Goal: Check status: Check status

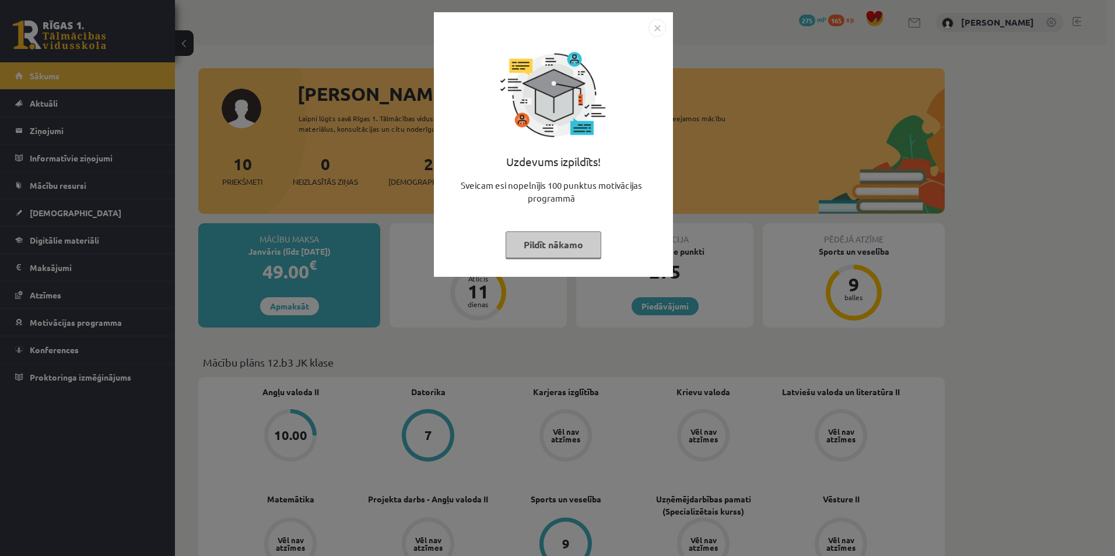
click at [545, 240] on button "Pildīt nākamo" at bounding box center [554, 245] width 96 height 27
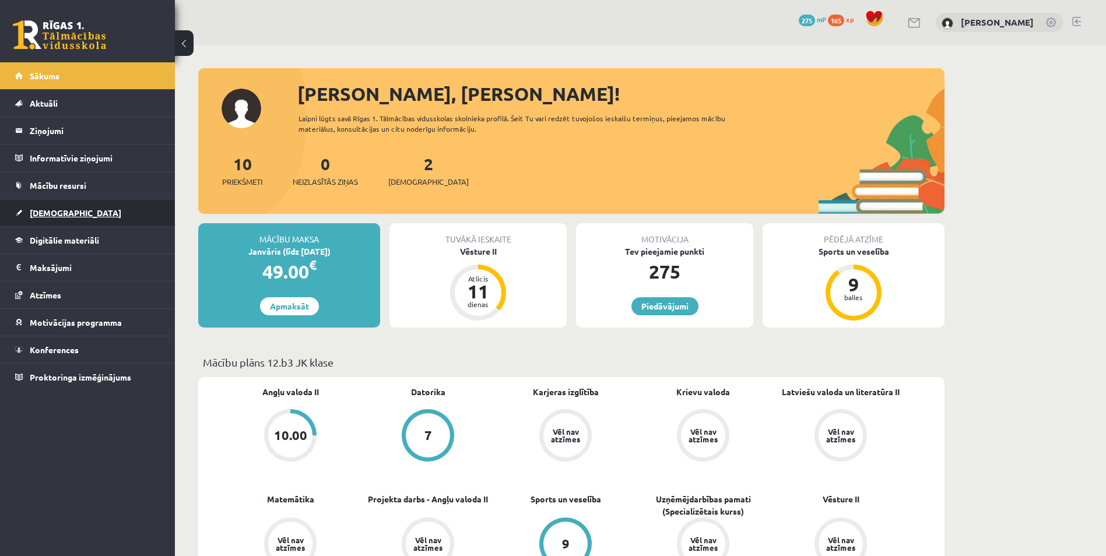
click at [44, 218] on link "[DEMOGRAPHIC_DATA]" at bounding box center [87, 212] width 145 height 27
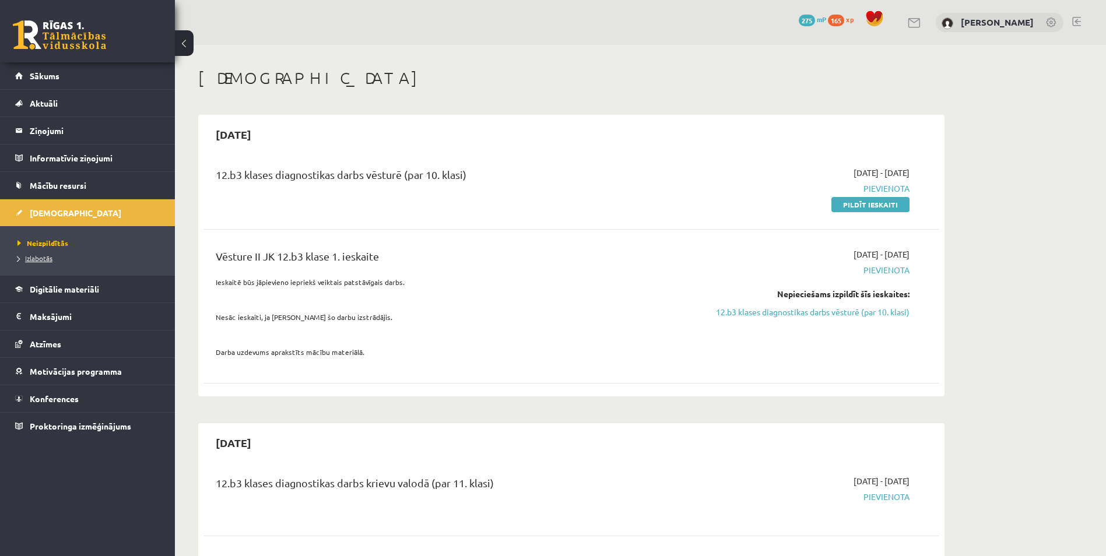
click at [40, 261] on span "Izlabotās" at bounding box center [34, 258] width 35 height 9
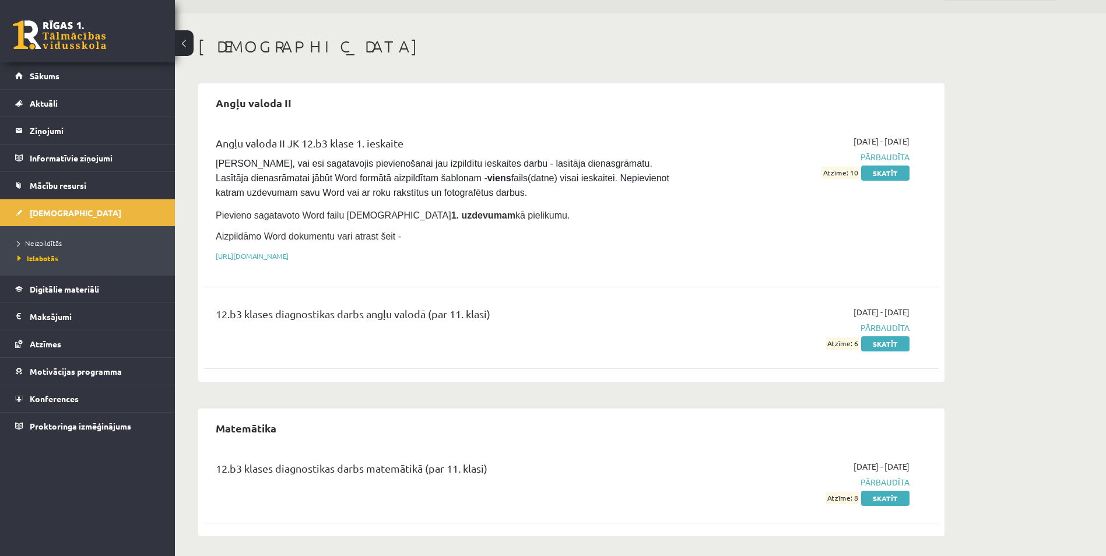
scroll to position [33, 0]
click at [881, 171] on link "Skatīt" at bounding box center [885, 171] width 48 height 15
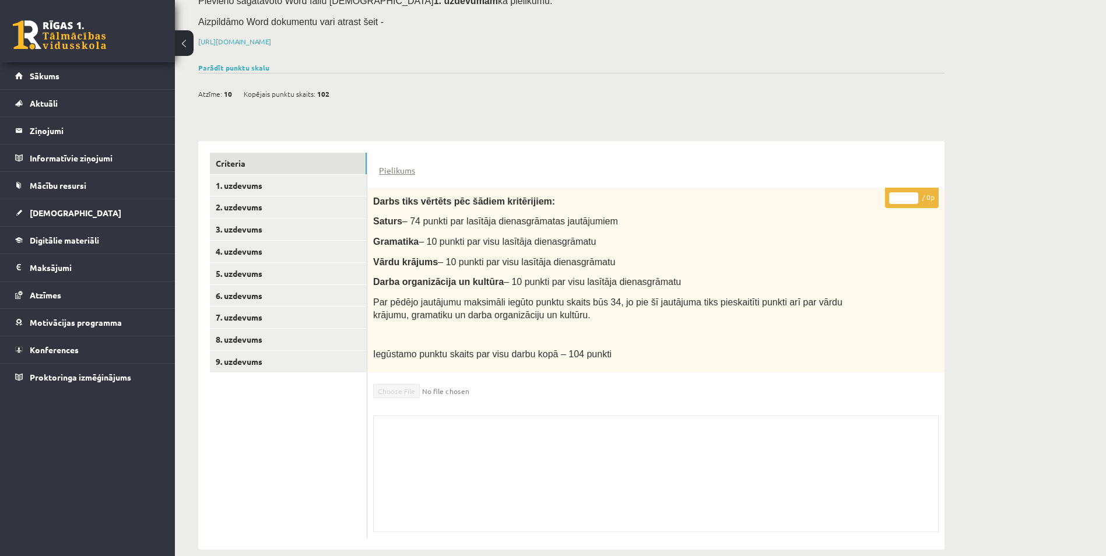
scroll to position [146, 0]
click at [274, 174] on link "1. uzdevums" at bounding box center [288, 185] width 157 height 22
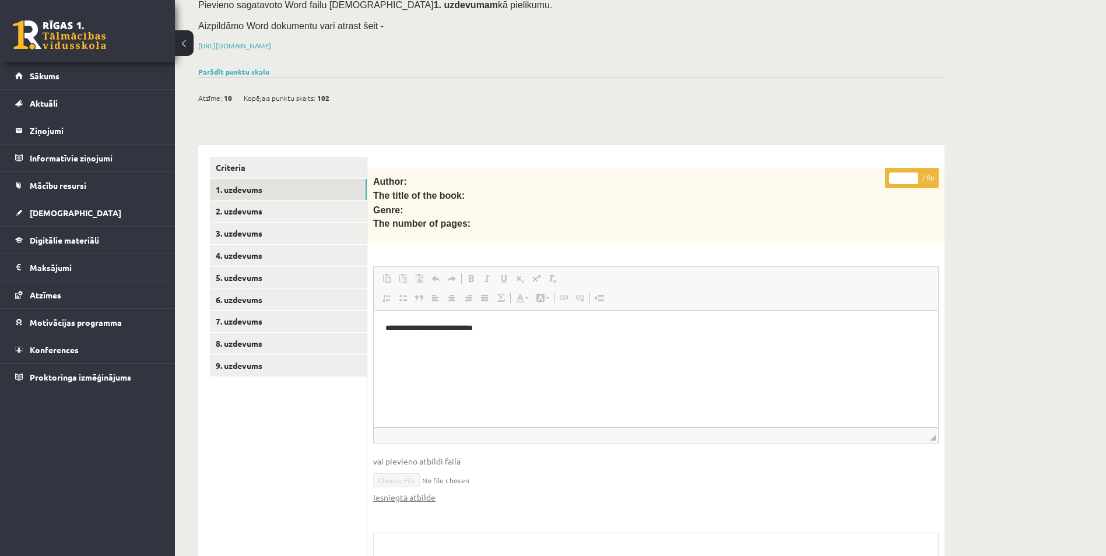
scroll to position [0, 0]
click at [283, 201] on link "2. uzdevums" at bounding box center [288, 212] width 157 height 22
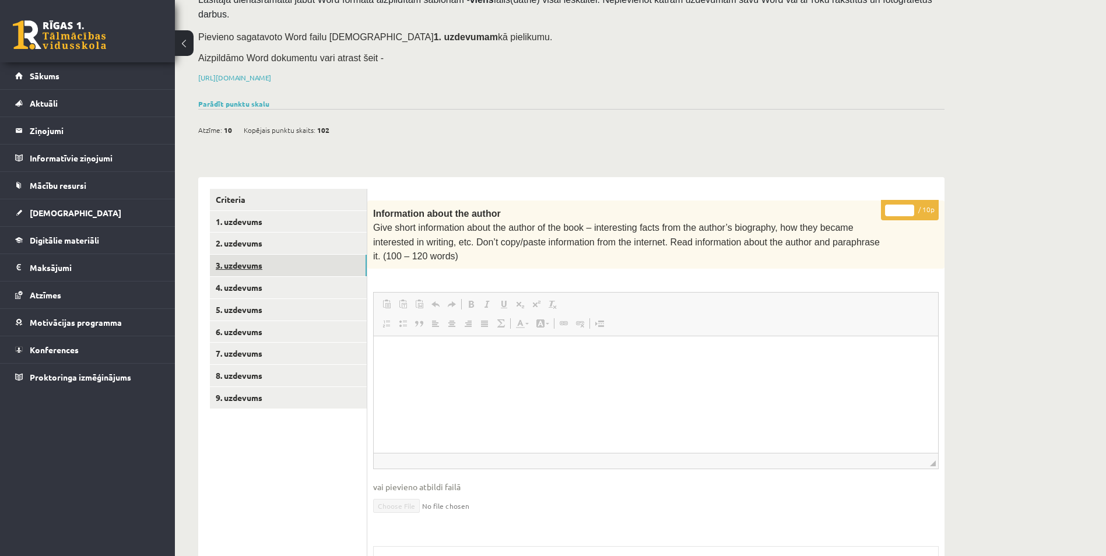
click at [270, 255] on link "3. uzdevums" at bounding box center [288, 266] width 157 height 22
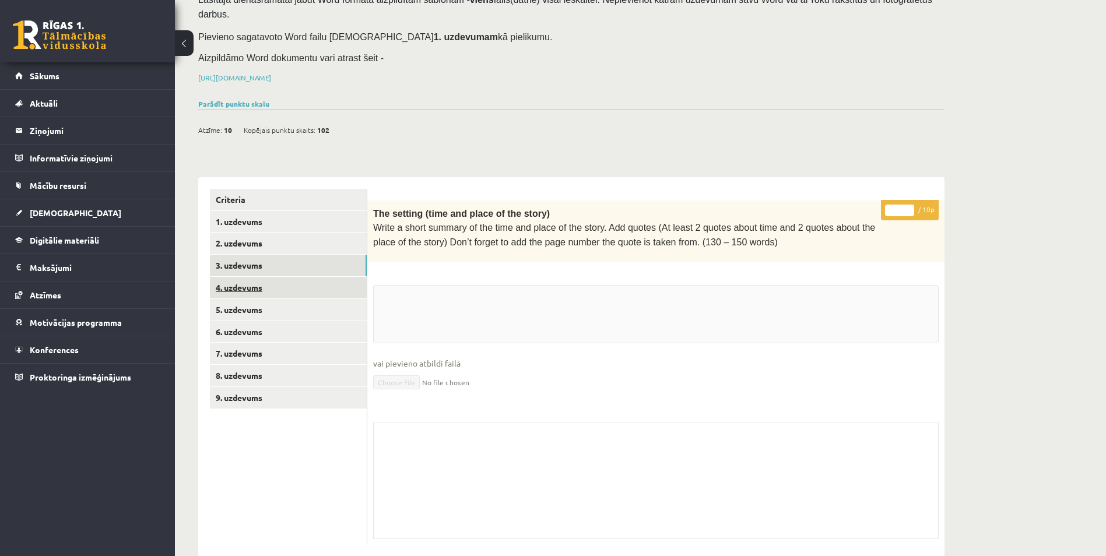
click at [264, 277] on link "4. uzdevums" at bounding box center [288, 288] width 157 height 22
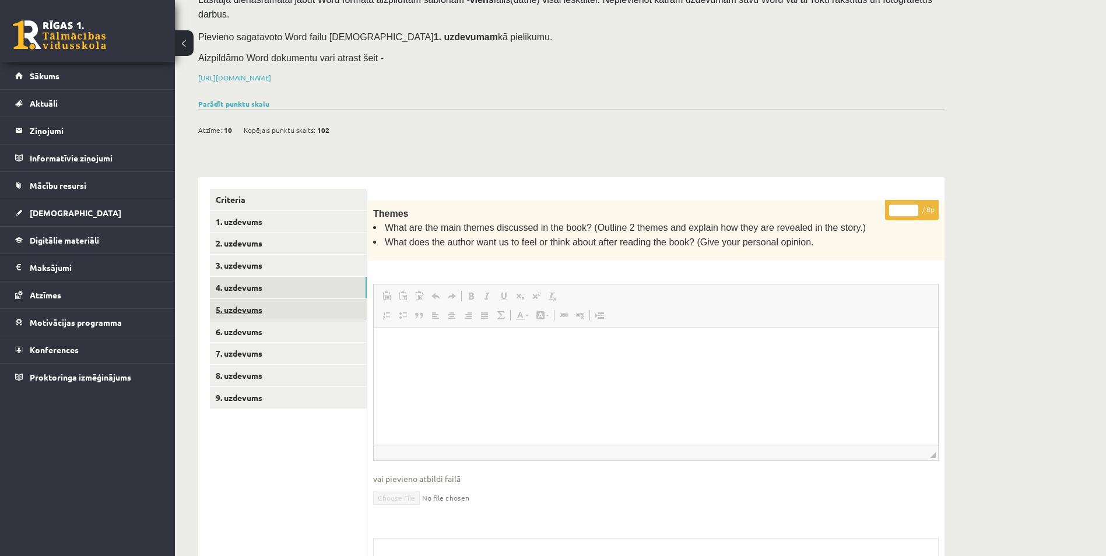
click at [261, 299] on link "5. uzdevums" at bounding box center [288, 310] width 157 height 22
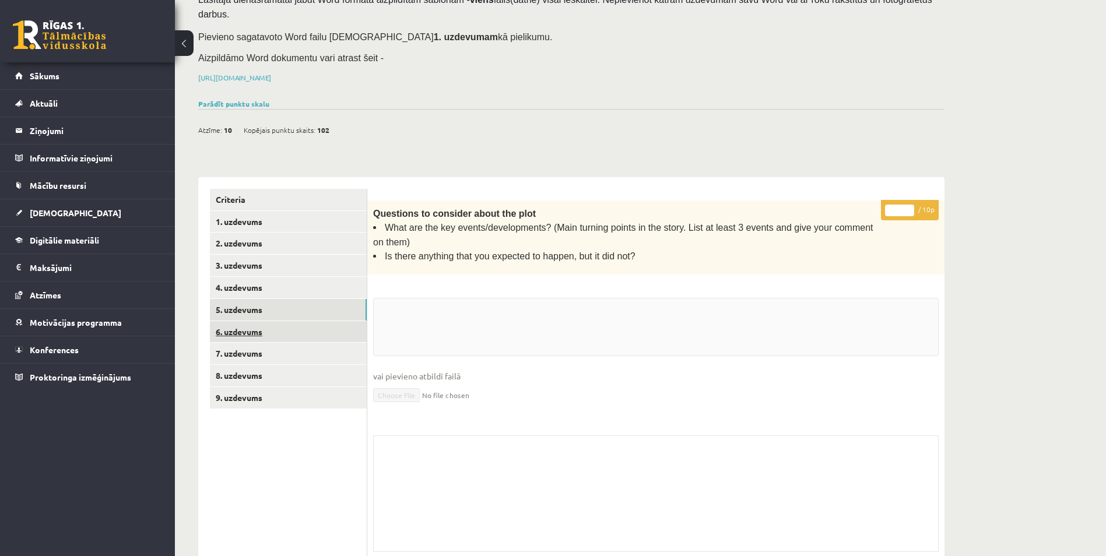
click at [265, 321] on link "6. uzdevums" at bounding box center [288, 332] width 157 height 22
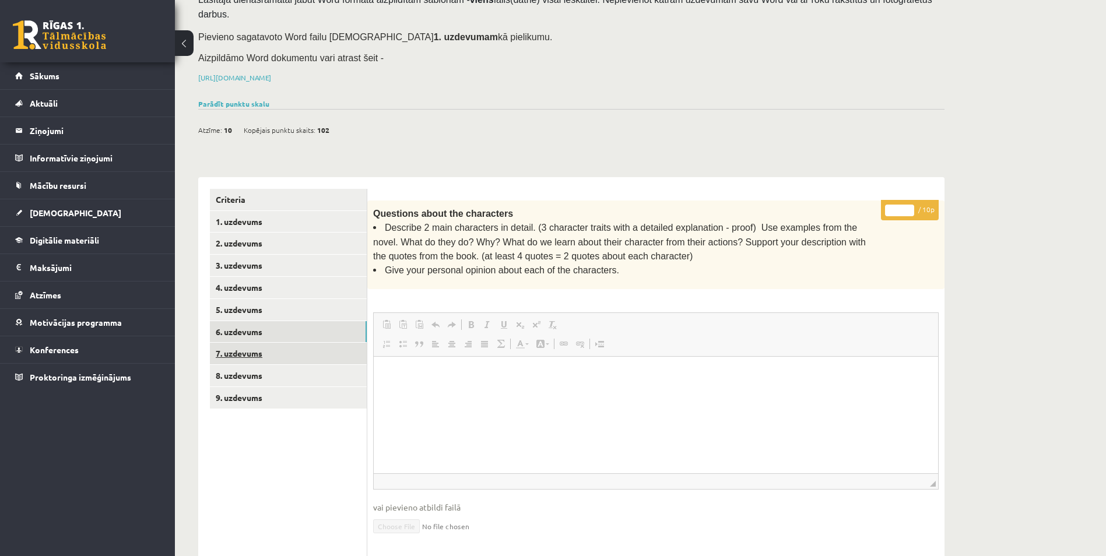
click at [286, 343] on link "7. uzdevums" at bounding box center [288, 354] width 157 height 22
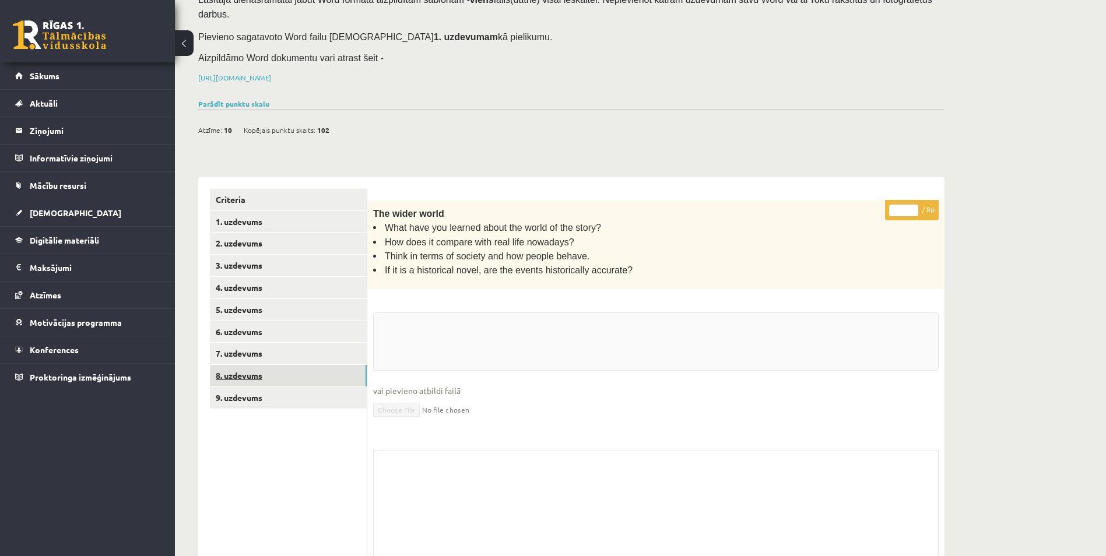
click at [273, 365] on link "8. uzdevums" at bounding box center [288, 376] width 157 height 22
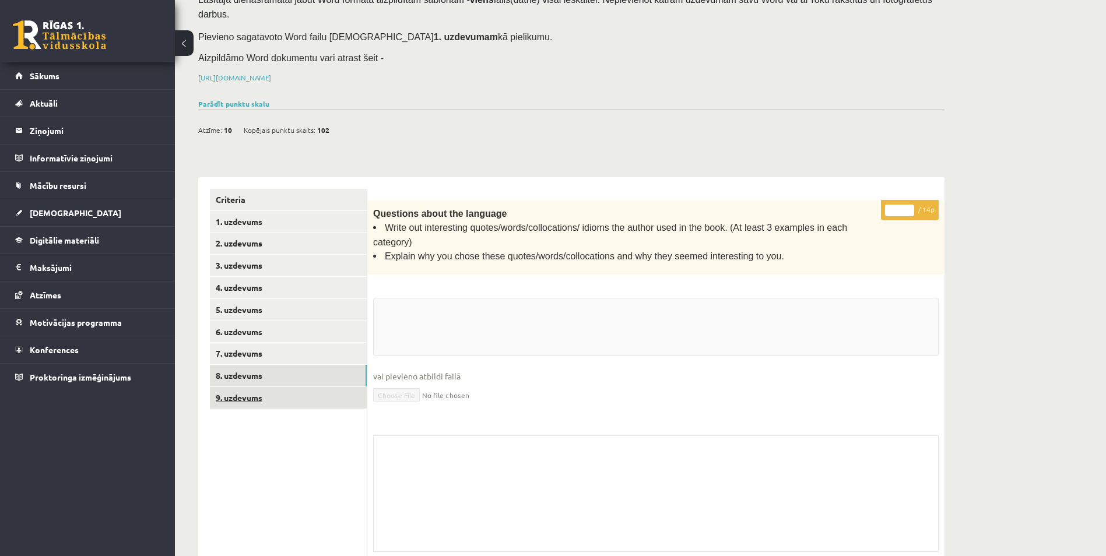
click at [273, 387] on link "9. uzdevums" at bounding box center [288, 398] width 157 height 22
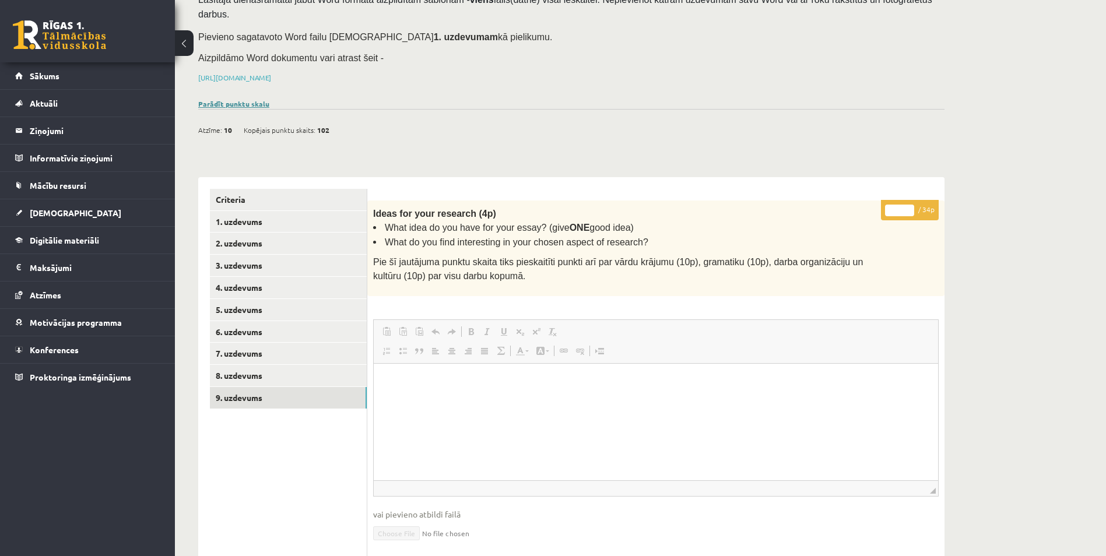
click at [259, 99] on link "Parādīt punktu skalu" at bounding box center [233, 103] width 71 height 9
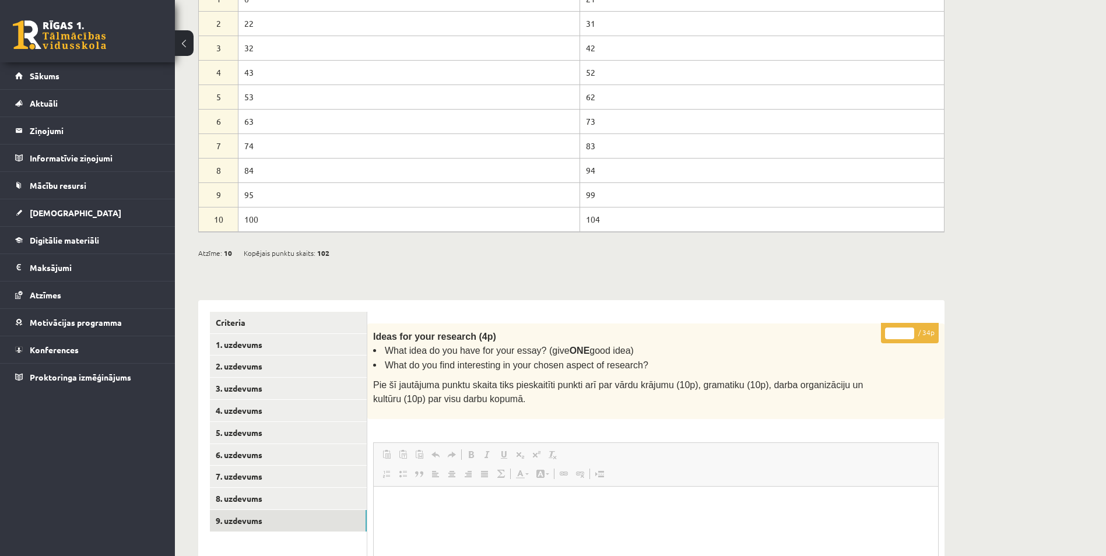
scroll to position [284, 0]
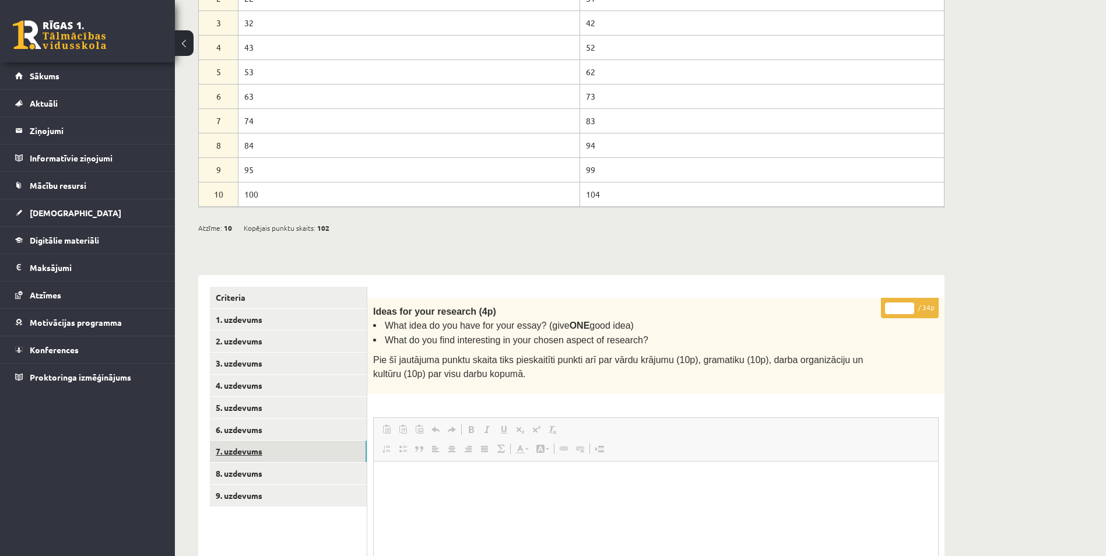
click at [282, 441] on link "7. uzdevums" at bounding box center [288, 452] width 157 height 22
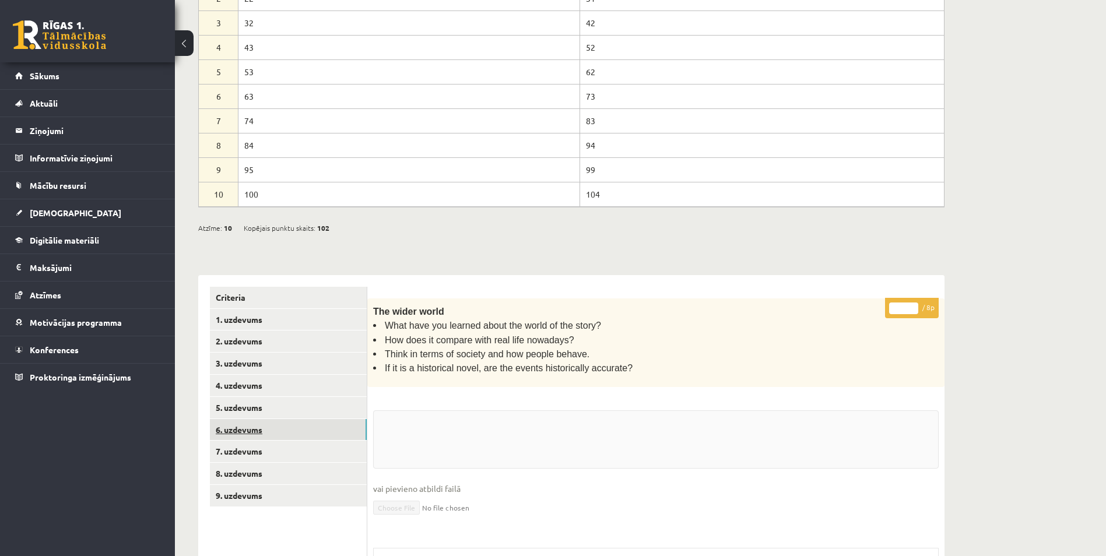
click at [273, 419] on link "6. uzdevums" at bounding box center [288, 430] width 157 height 22
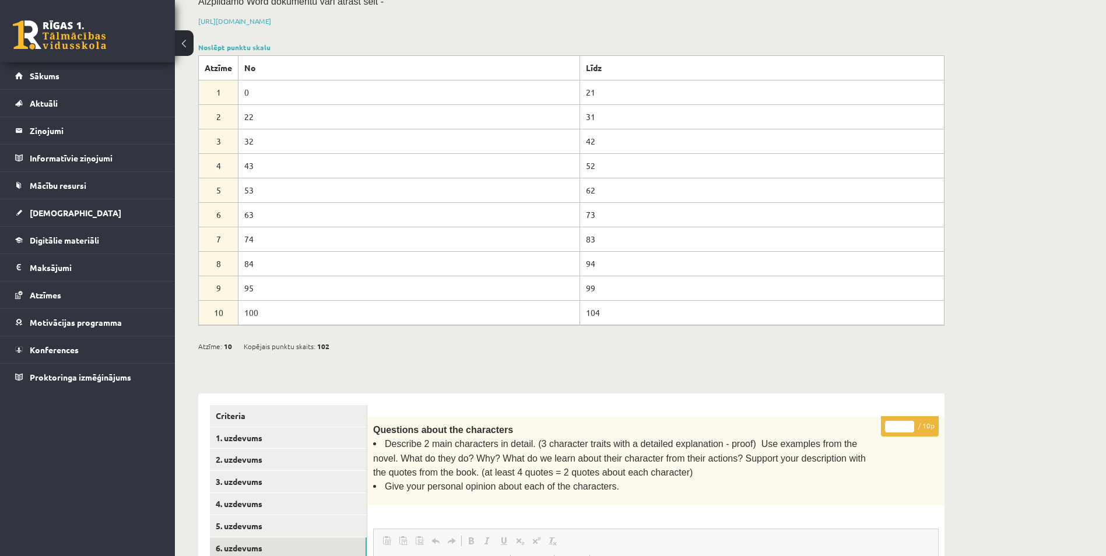
scroll to position [167, 0]
drag, startPoint x: 568, startPoint y: 308, endPoint x: 491, endPoint y: 359, distance: 92.2
click at [490, 360] on div "**********" at bounding box center [571, 408] width 793 height 1061
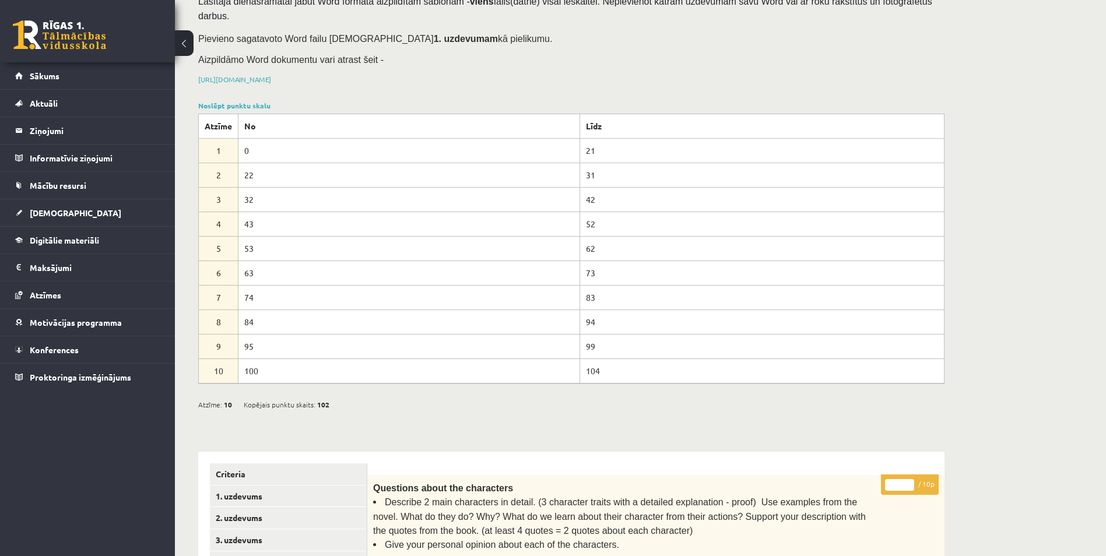
scroll to position [109, 0]
drag, startPoint x: 576, startPoint y: 352, endPoint x: 608, endPoint y: 348, distance: 31.7
click at [608, 357] on tr "10 100 104" at bounding box center [572, 369] width 746 height 24
drag, startPoint x: 608, startPoint y: 348, endPoint x: 588, endPoint y: 361, distance: 23.6
click at [588, 361] on td "104" at bounding box center [762, 369] width 364 height 24
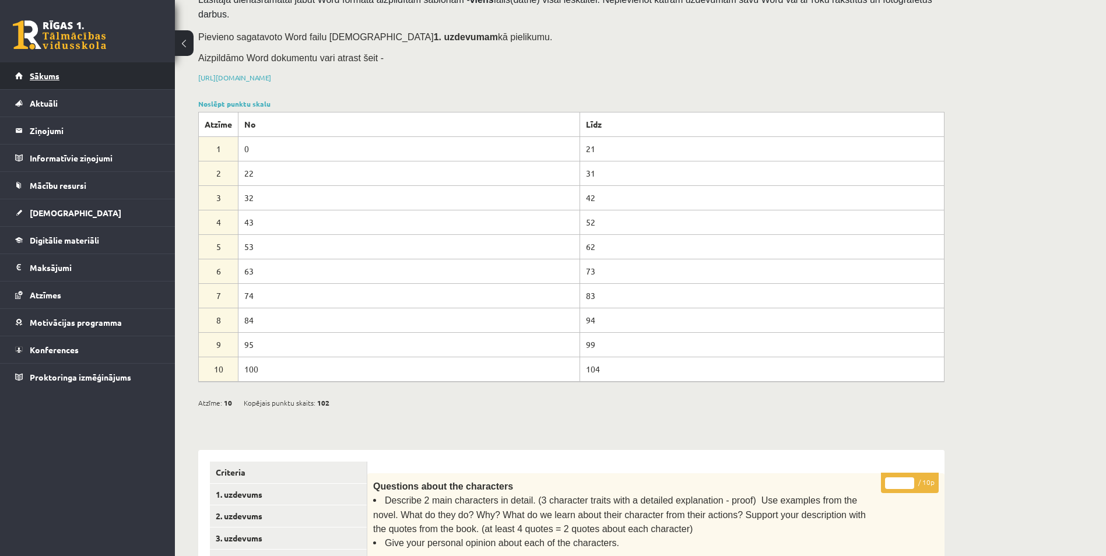
click at [71, 71] on link "Sākums" at bounding box center [87, 75] width 145 height 27
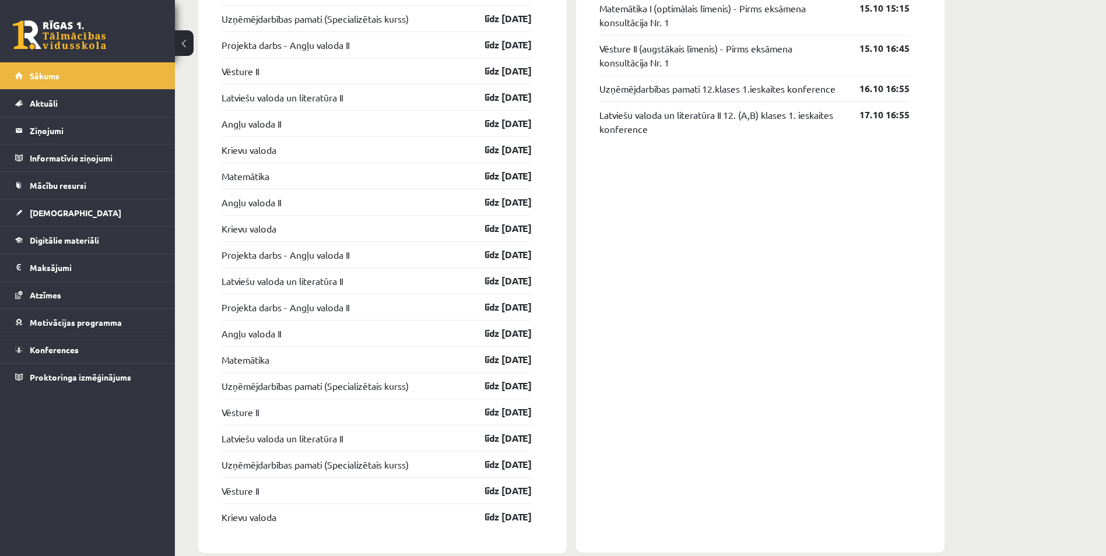
scroll to position [1201, 0]
